Goal: Register for event/course

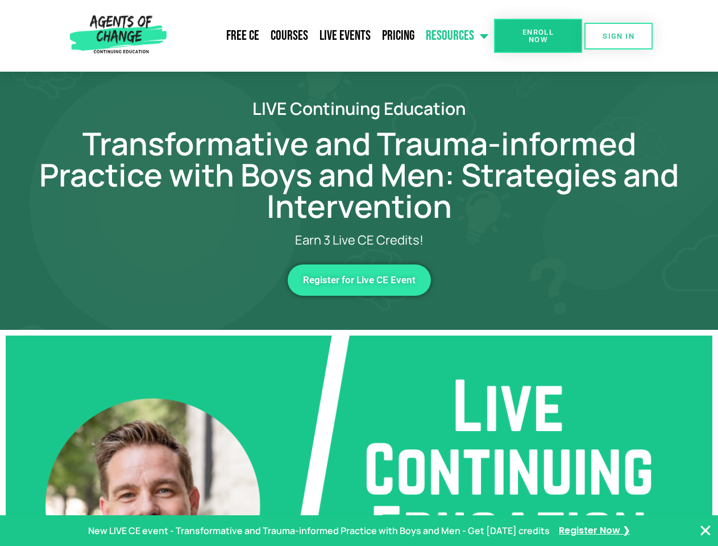
click at [458, 36] on link "Resources" at bounding box center [457, 36] width 74 height 28
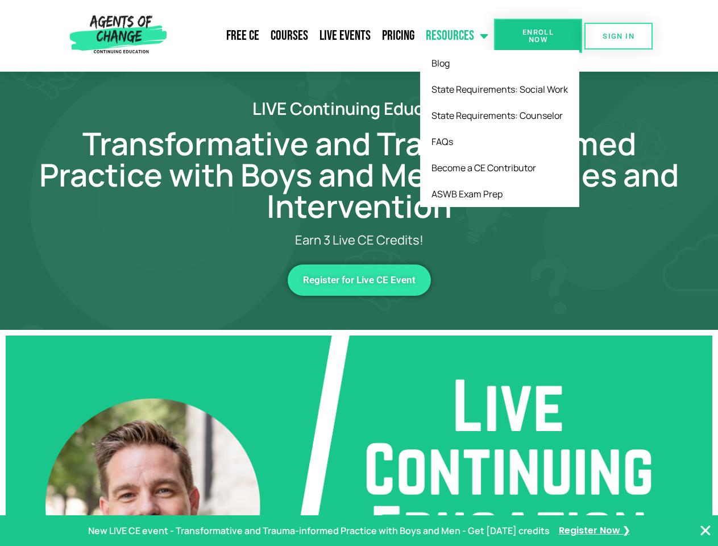
click at [538, 36] on span "Enroll Now" at bounding box center [538, 35] width 52 height 15
click at [618, 36] on span "SIGN IN" at bounding box center [618, 35] width 32 height 7
click at [359, 280] on span "Register for Live CE Event" at bounding box center [359, 280] width 113 height 10
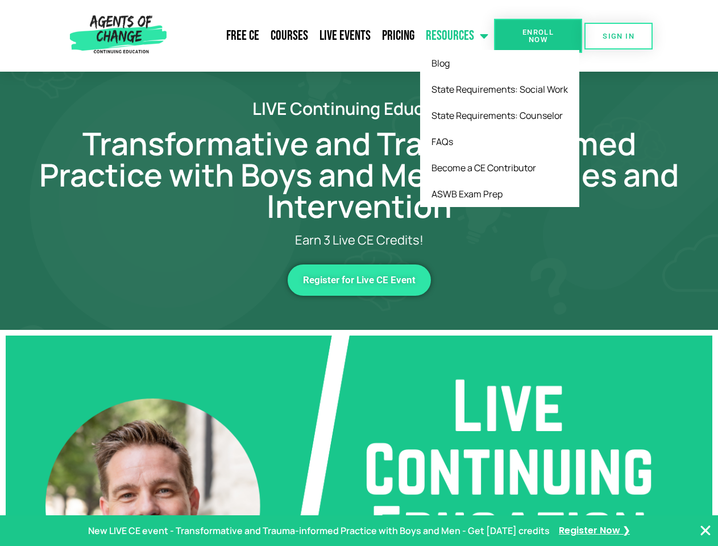
click at [359, 280] on span "Register for Live CE Event" at bounding box center [359, 280] width 113 height 10
click at [359, 530] on p "New LIVE CE event - Transformative and Trauma-informed Practice with Boys and M…" at bounding box center [318, 530] width 461 height 16
click at [705, 530] on icon "Close Banner" at bounding box center [705, 530] width 14 height 14
